Goal: Task Accomplishment & Management: Use online tool/utility

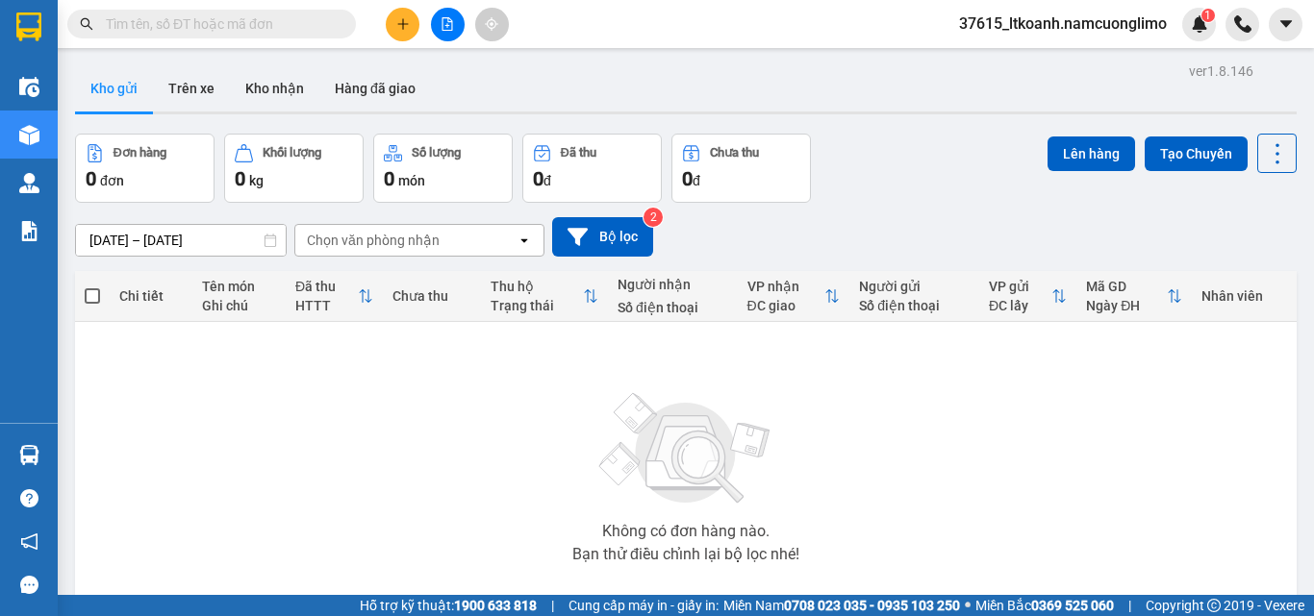
click at [48, 442] on div "Hàng sắp về" at bounding box center [29, 455] width 58 height 43
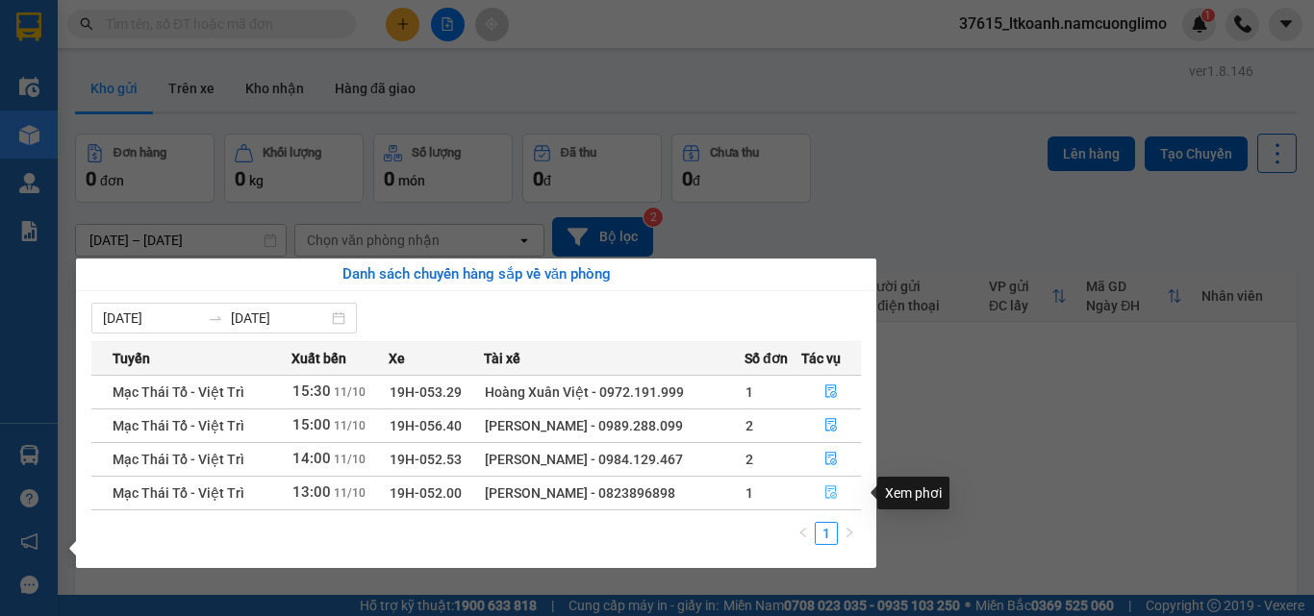
click at [831, 493] on icon "file-done" at bounding box center [830, 492] width 13 height 13
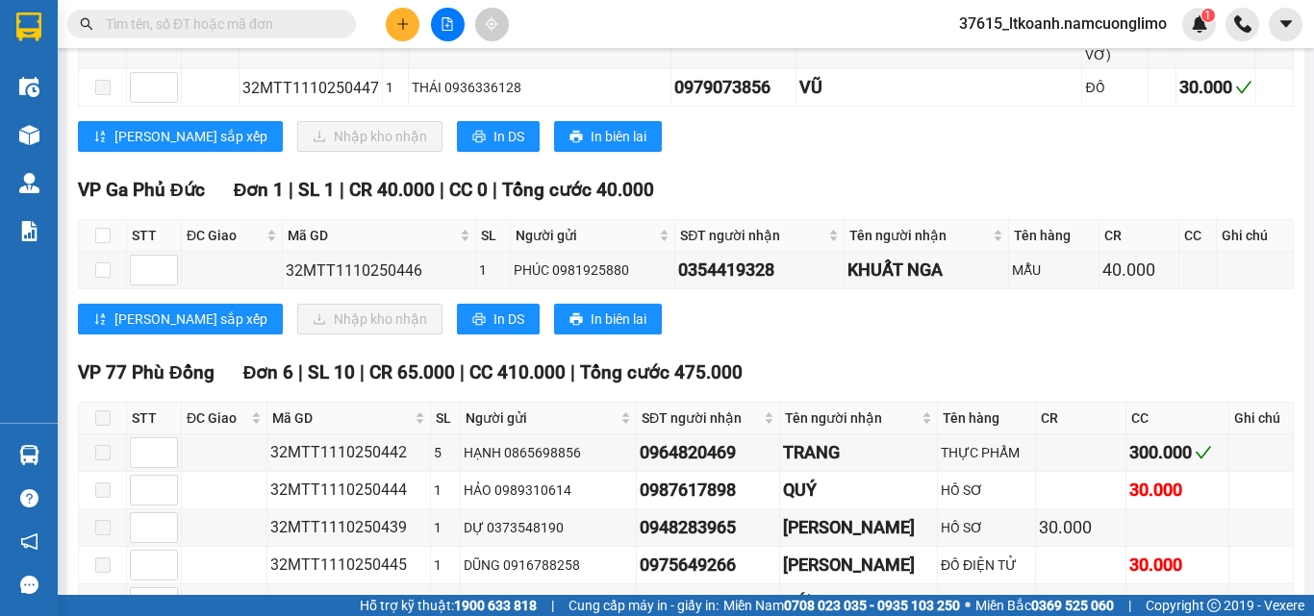
scroll to position [481, 0]
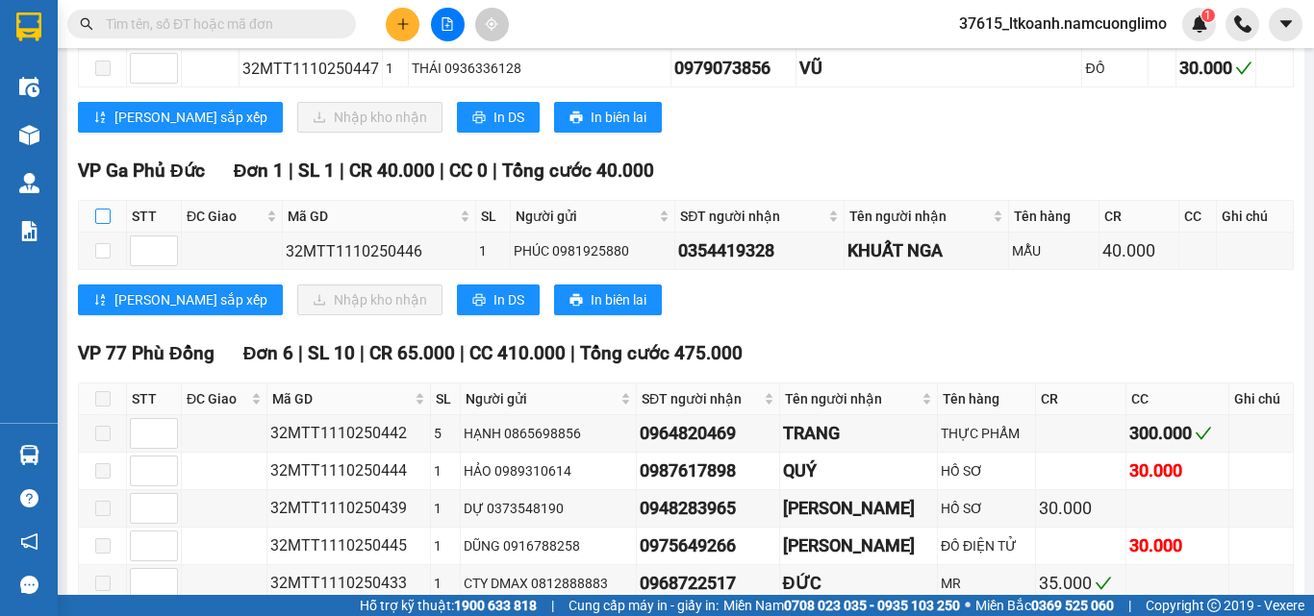
click at [108, 209] on input "checkbox" at bounding box center [102, 216] width 15 height 15
checkbox input "true"
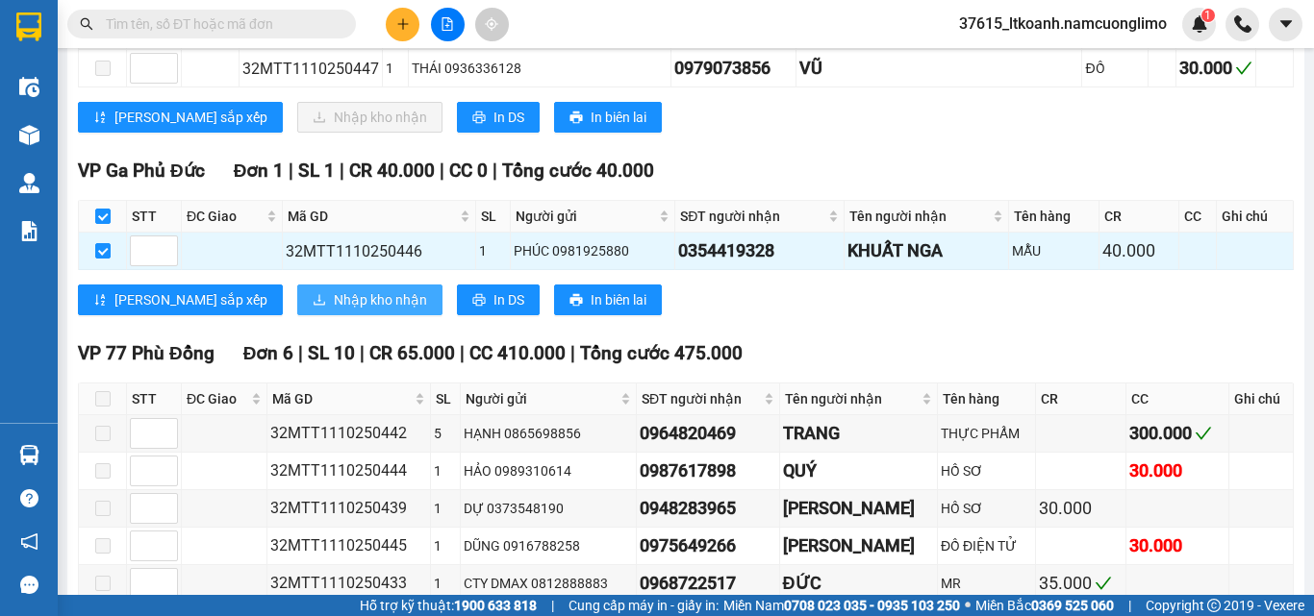
click at [334, 289] on span "Nhập kho nhận" at bounding box center [380, 299] width 93 height 21
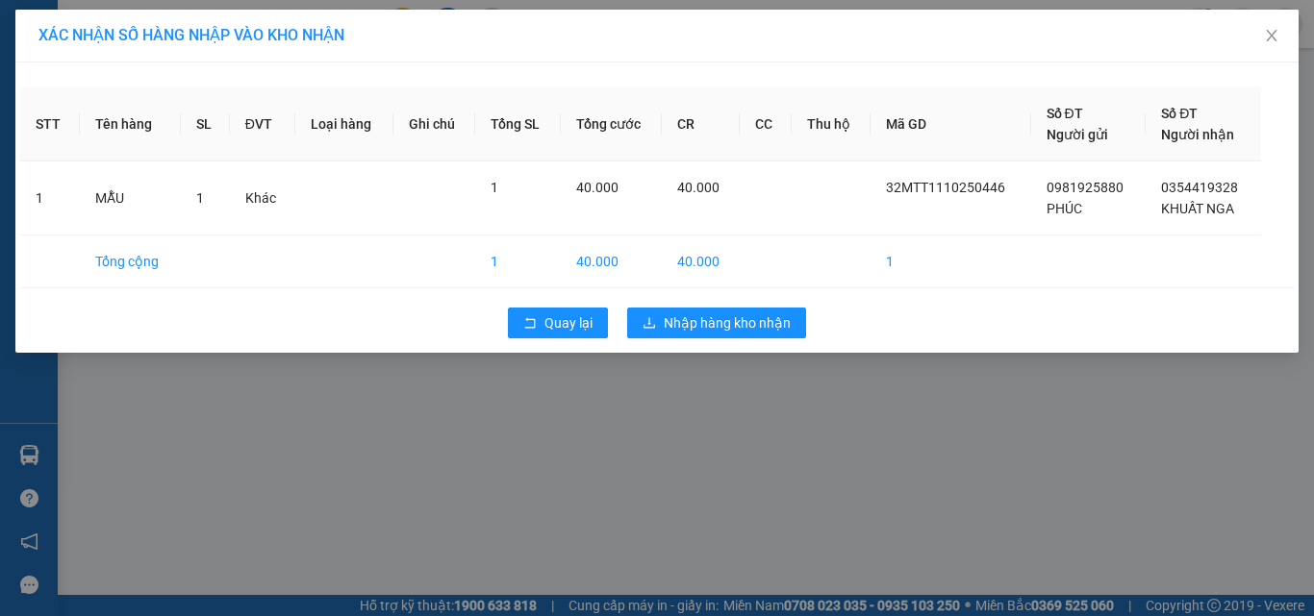
click at [743, 305] on div "Quay lại Nhập hàng kho nhận" at bounding box center [656, 323] width 1273 height 50
click at [743, 316] on span "Nhập hàng kho nhận" at bounding box center [727, 323] width 127 height 21
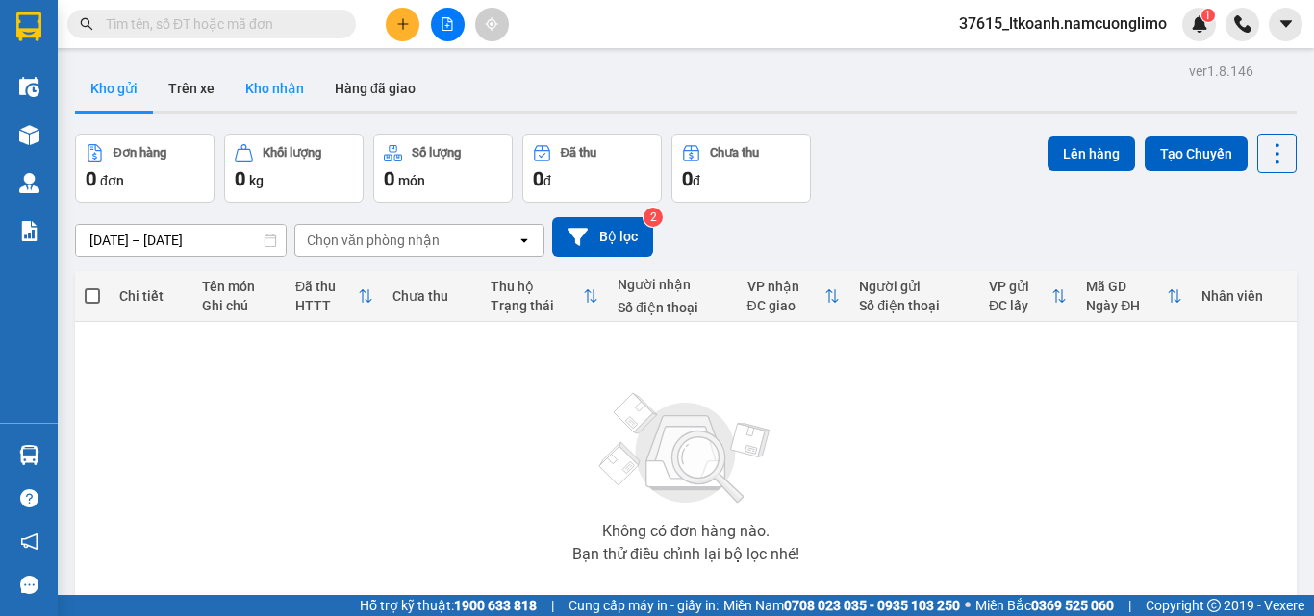
drag, startPoint x: 245, startPoint y: 106, endPoint x: 254, endPoint y: 100, distance: 10.4
click at [254, 100] on button "Kho nhận" at bounding box center [274, 88] width 89 height 46
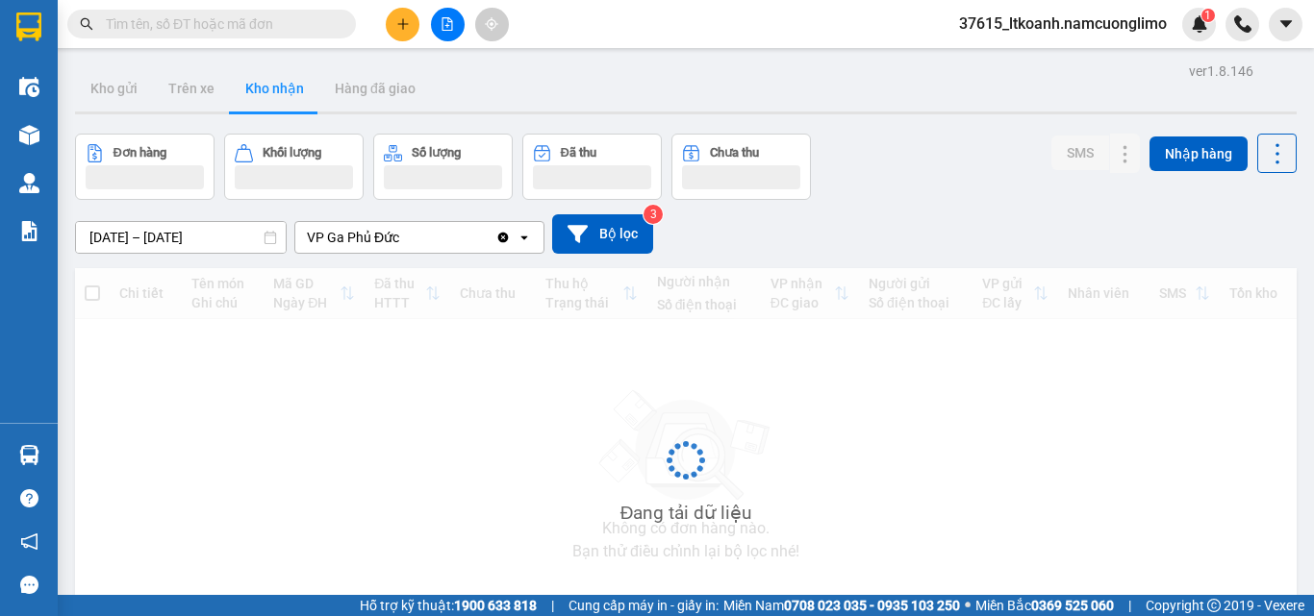
click at [254, 100] on button "Kho nhận" at bounding box center [274, 88] width 89 height 46
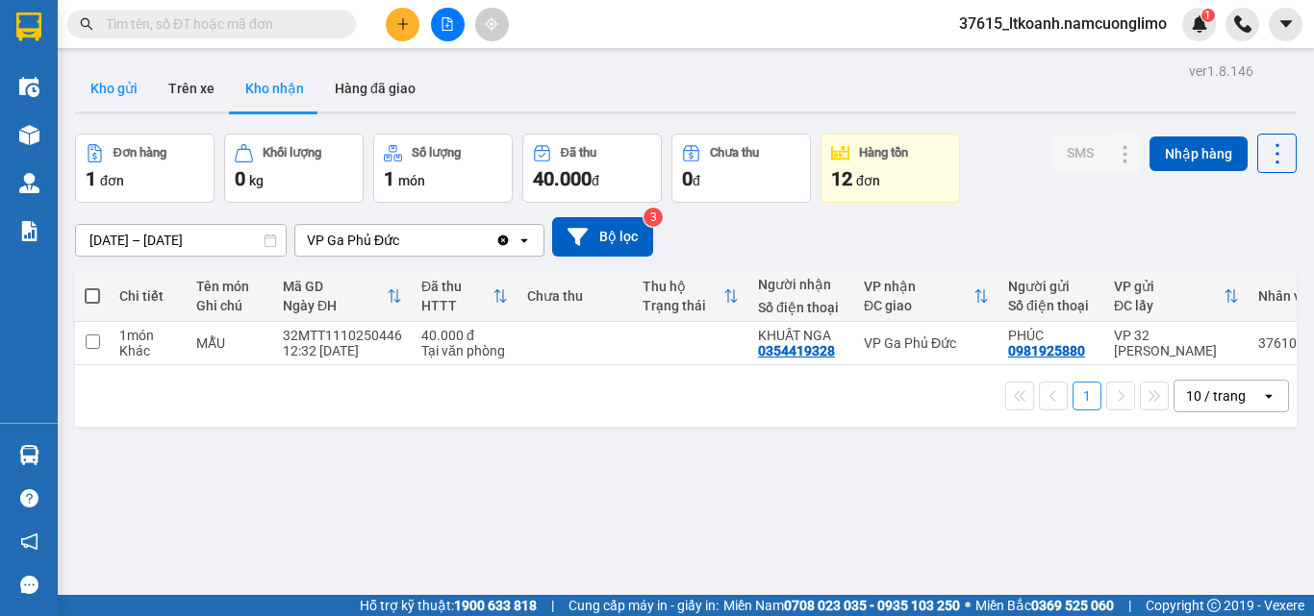
click at [130, 76] on button "Kho gửi" at bounding box center [114, 88] width 78 height 46
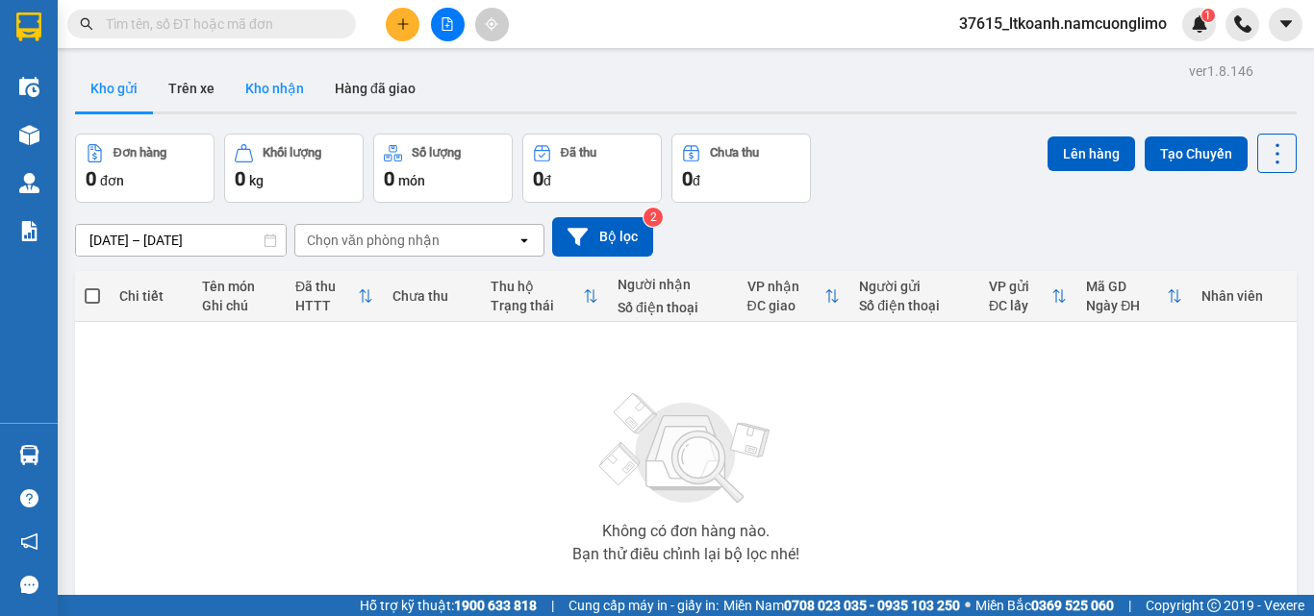
click at [278, 93] on button "Kho nhận" at bounding box center [274, 88] width 89 height 46
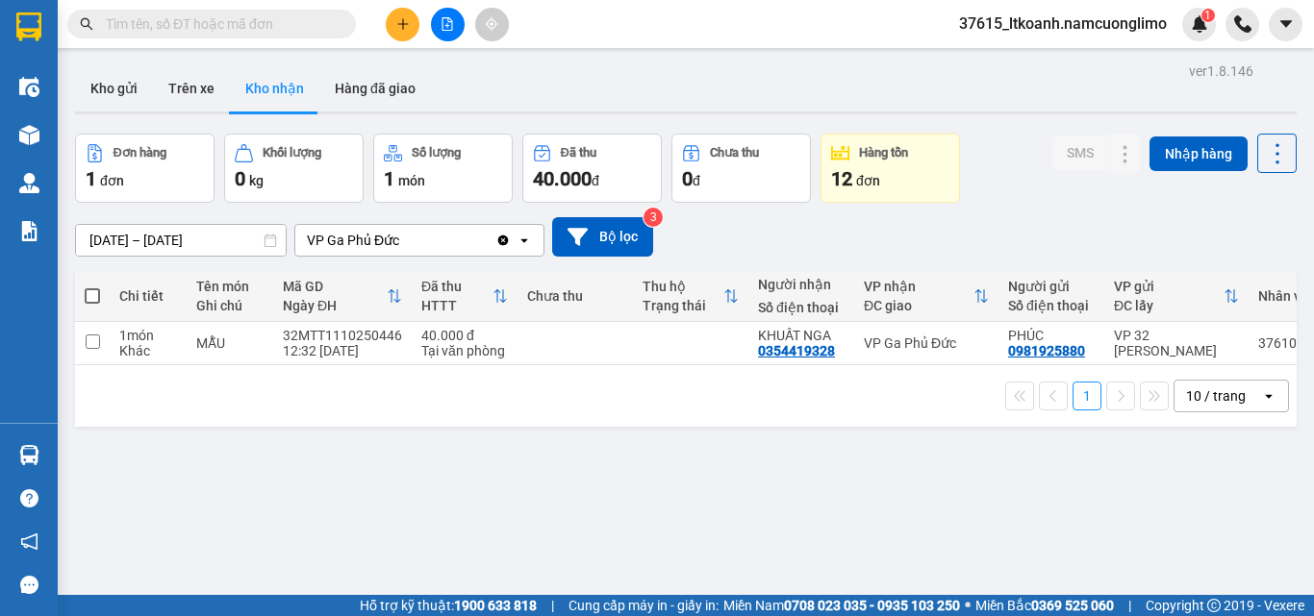
click at [88, 439] on div "ver 1.8.146 Kho gửi Trên xe Kho nhận Hàng đã giao Đơn hàng 1 đơn Khối lượng 0 k…" at bounding box center [685, 366] width 1237 height 616
click at [132, 74] on button "Kho gửi" at bounding box center [114, 88] width 78 height 46
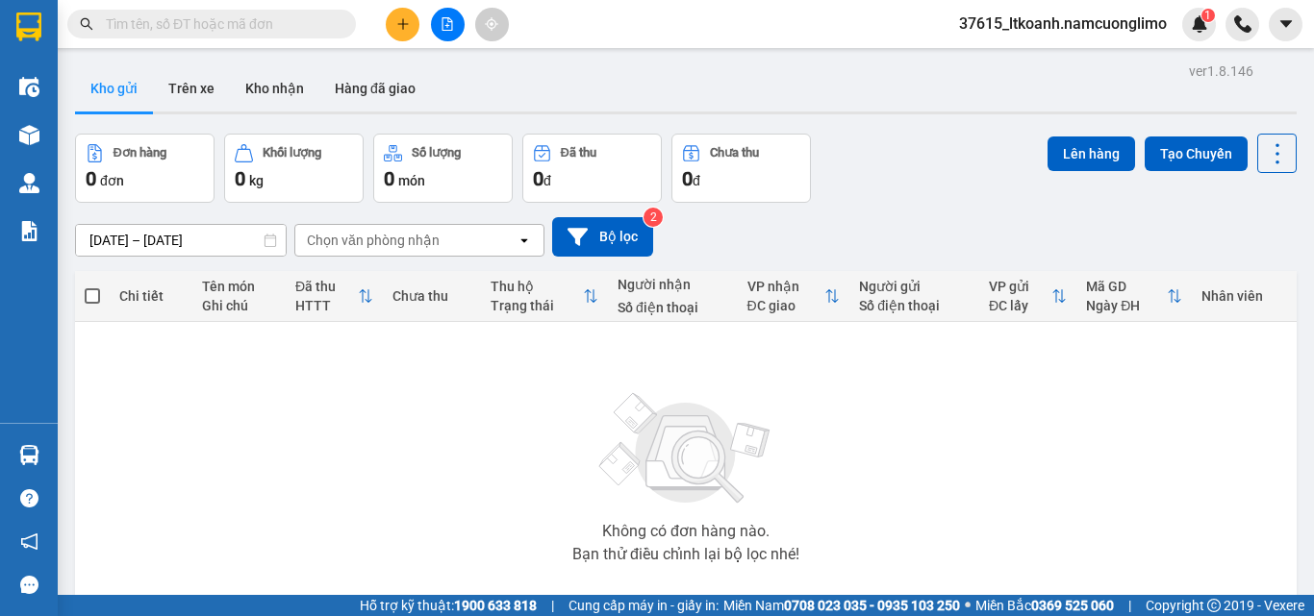
click at [105, 394] on div "Không có đơn hàng nào. Bạn thử điều chỉnh lại bộ lọc nhé!" at bounding box center [686, 472] width 1202 height 288
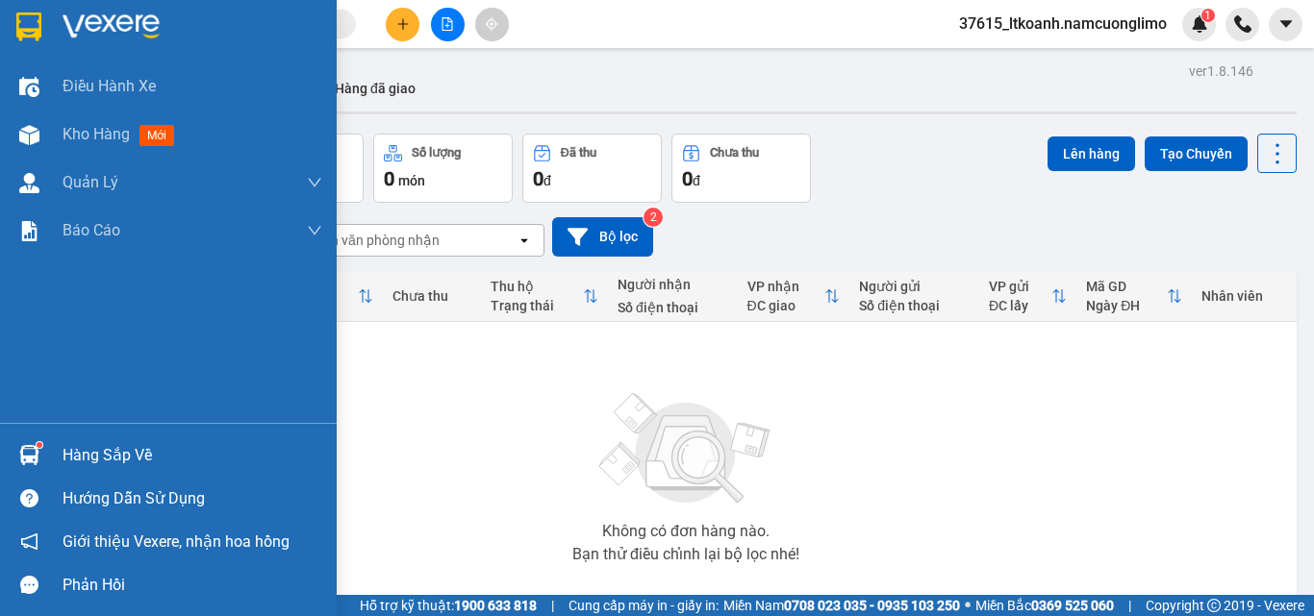
click at [19, 449] on img at bounding box center [29, 455] width 20 height 20
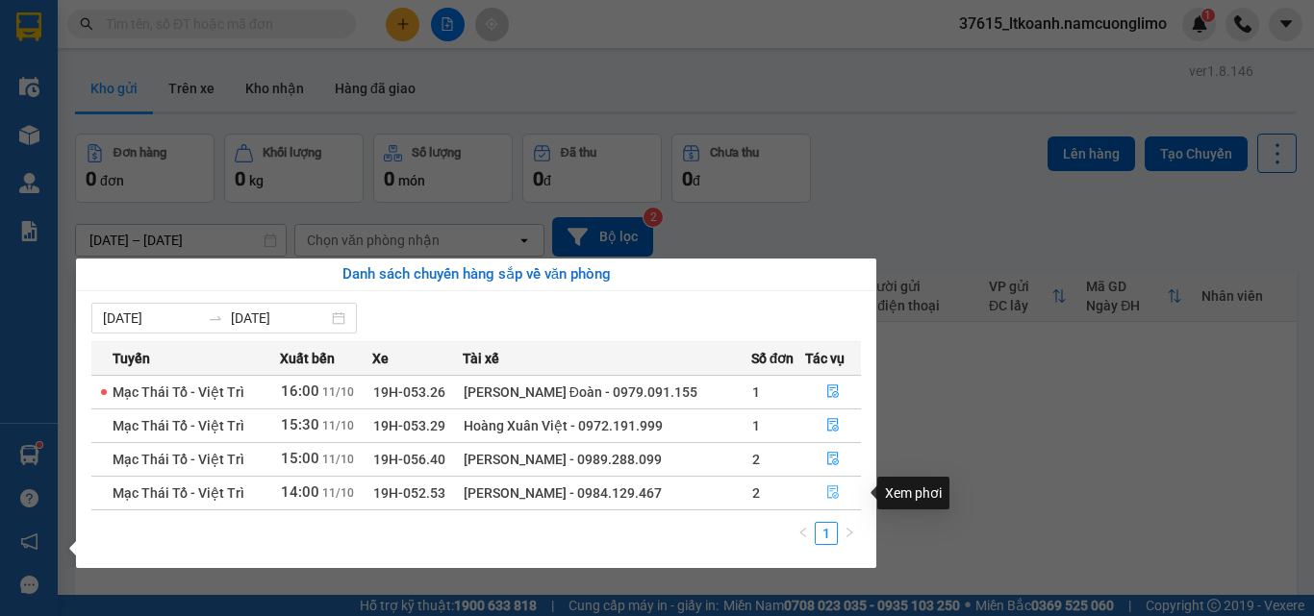
click at [821, 487] on button "button" at bounding box center [833, 493] width 55 height 31
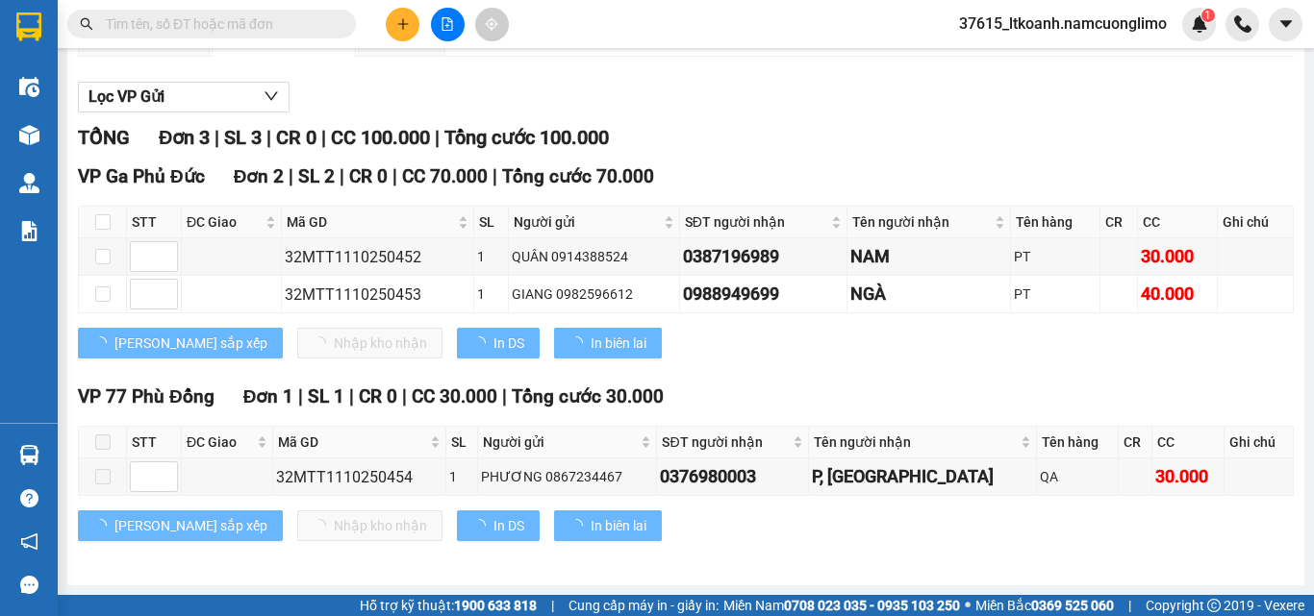
scroll to position [196, 0]
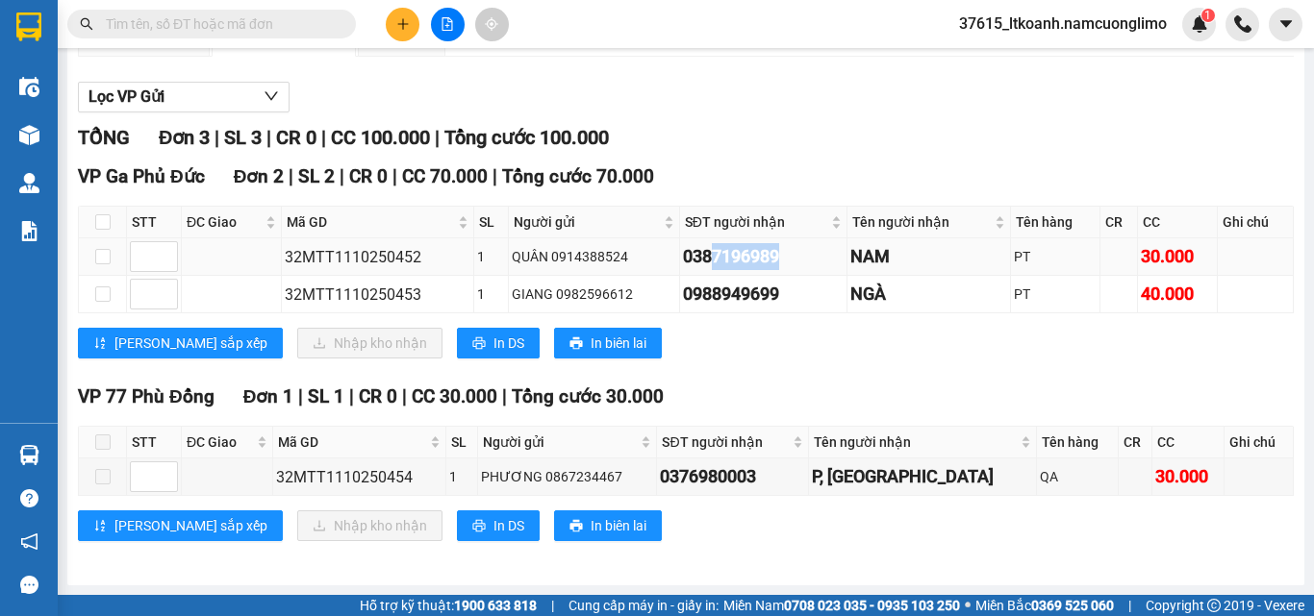
drag, startPoint x: 783, startPoint y: 259, endPoint x: 696, endPoint y: 252, distance: 86.8
click at [696, 252] on div "0387196989" at bounding box center [763, 256] width 161 height 27
click at [695, 252] on div "0387196989" at bounding box center [763, 256] width 161 height 27
click at [1105, 173] on div "VP Ga Phủ Đức Đơn 2 | SL 2 | CR 0 | CC 70.000 | Tổng cước 70.000" at bounding box center [686, 177] width 1216 height 29
drag, startPoint x: 773, startPoint y: 291, endPoint x: 677, endPoint y: 298, distance: 96.4
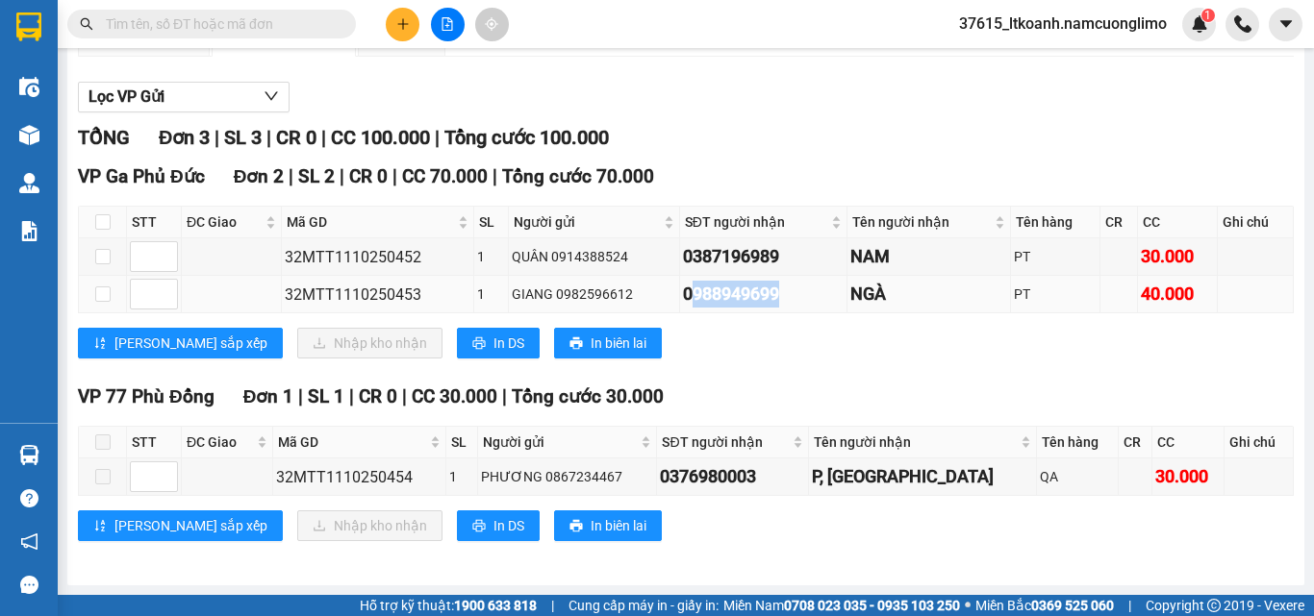
click at [683, 298] on div "0988949699" at bounding box center [763, 294] width 161 height 27
click at [731, 298] on div "0988949699" at bounding box center [763, 294] width 161 height 27
drag, startPoint x: 715, startPoint y: 298, endPoint x: 767, endPoint y: 296, distance: 52.0
click at [767, 296] on div "0988949699" at bounding box center [763, 294] width 161 height 27
click at [794, 296] on div "0988949699" at bounding box center [763, 294] width 161 height 27
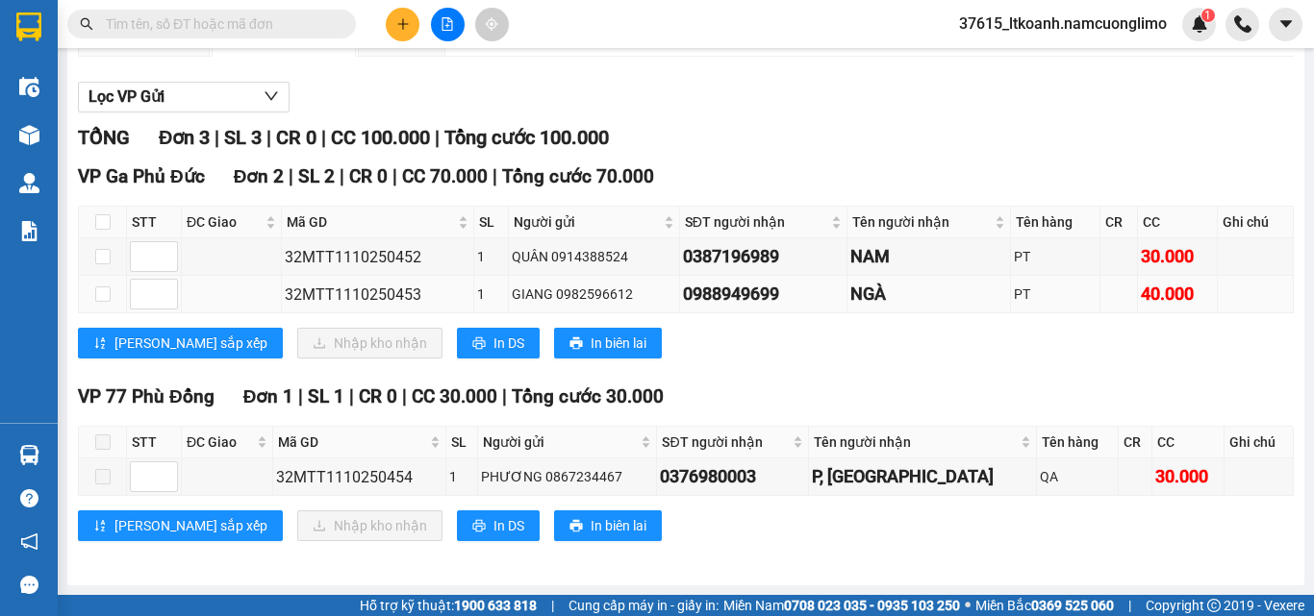
click at [735, 288] on div "0988949699" at bounding box center [763, 294] width 161 height 27
click at [107, 221] on input "checkbox" at bounding box center [102, 221] width 15 height 15
checkbox input "true"
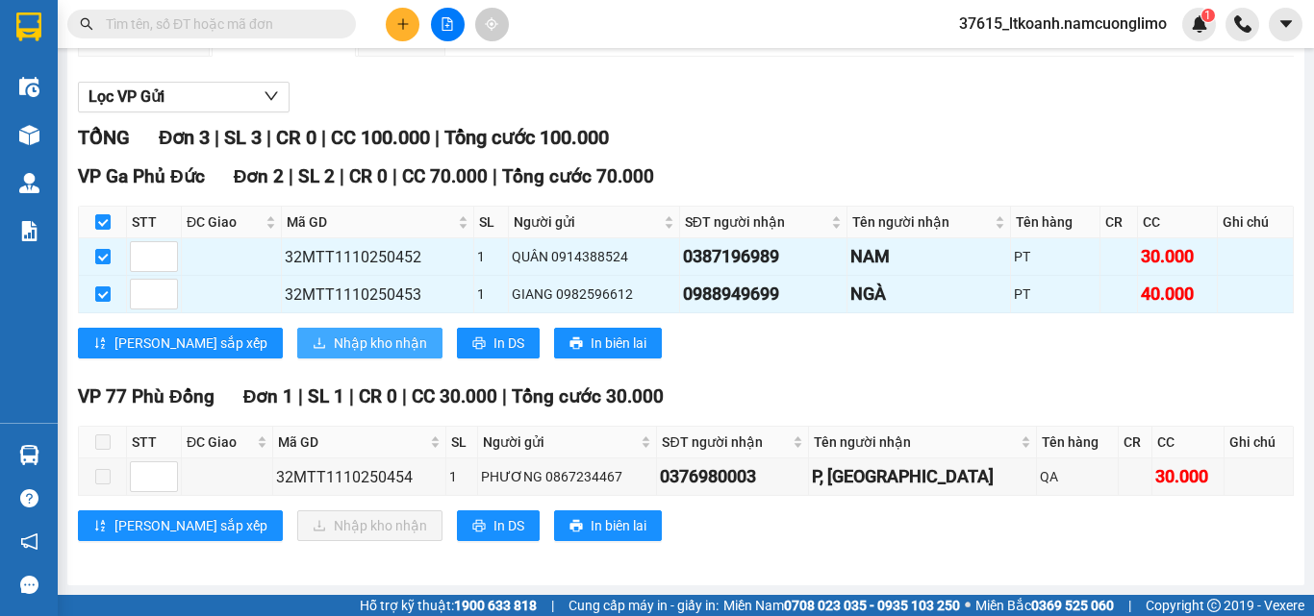
click at [289, 326] on div "VP Ga Phủ Đức Đơn 2 | SL 2 | CR 0 | CC 70.000 | Tổng cước 70.000 STT ĐC Giao Mã…" at bounding box center [686, 268] width 1216 height 211
click at [334, 334] on span "Nhập kho nhận" at bounding box center [380, 343] width 93 height 21
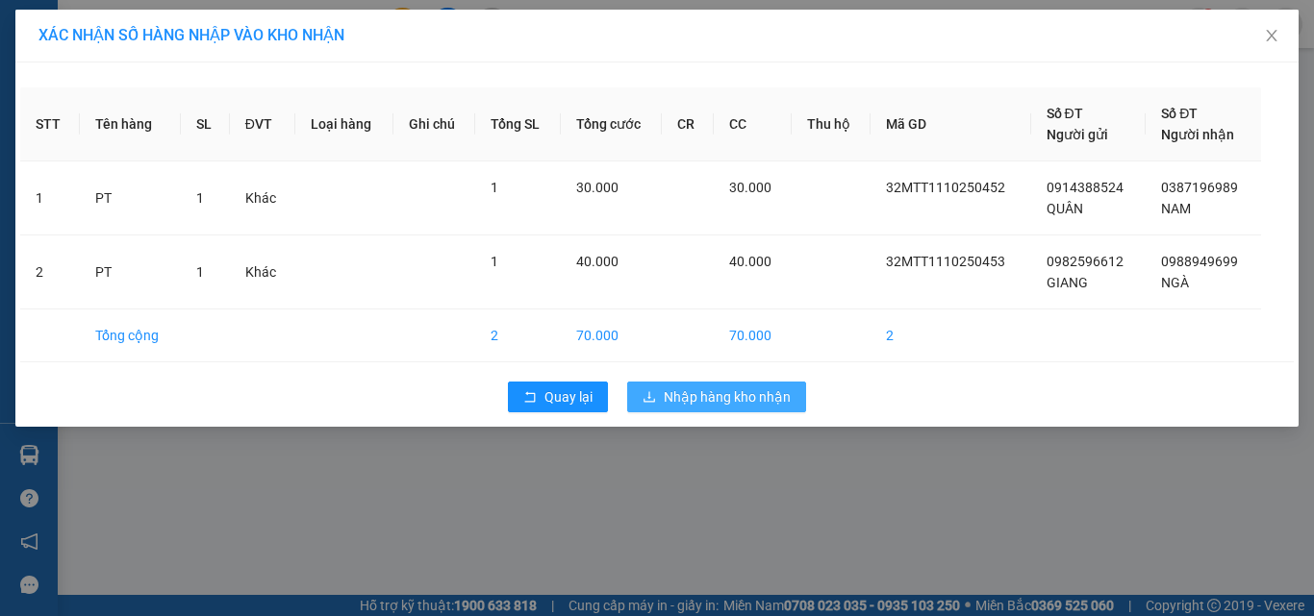
click at [737, 394] on span "Nhập hàng kho nhận" at bounding box center [727, 397] width 127 height 21
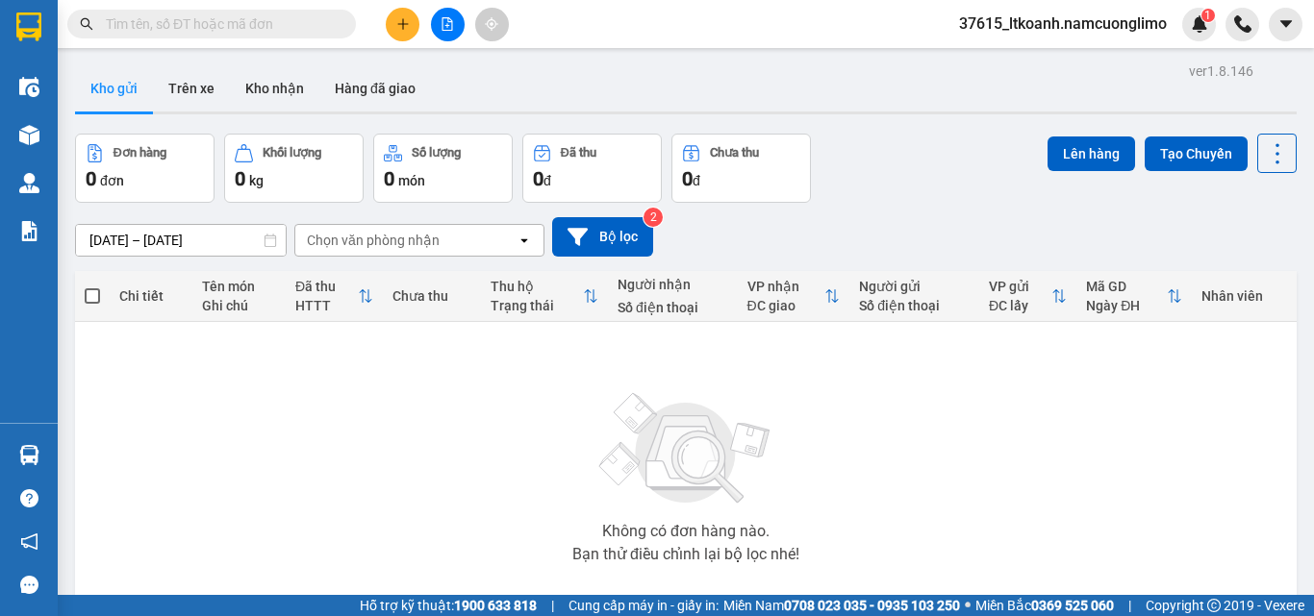
click at [113, 407] on div "Không có đơn hàng nào. Bạn thử điều chỉnh lại bộ lọc nhé!" at bounding box center [686, 472] width 1202 height 288
click at [520, 113] on div at bounding box center [685, 113] width 1221 height 3
click at [101, 396] on div "Không có đơn hàng nào. Bạn thử điều chỉnh lại bộ lọc nhé!" at bounding box center [686, 472] width 1202 height 288
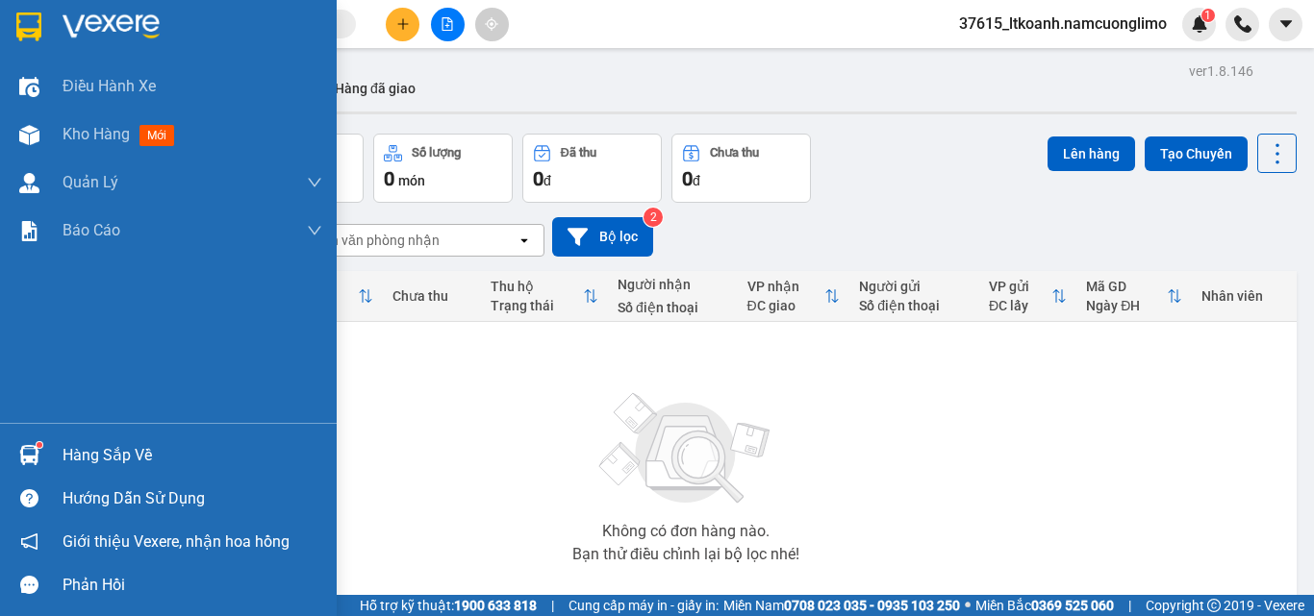
click at [84, 439] on div "Hàng sắp về" at bounding box center [168, 455] width 337 height 43
